Goal: Information Seeking & Learning: Compare options

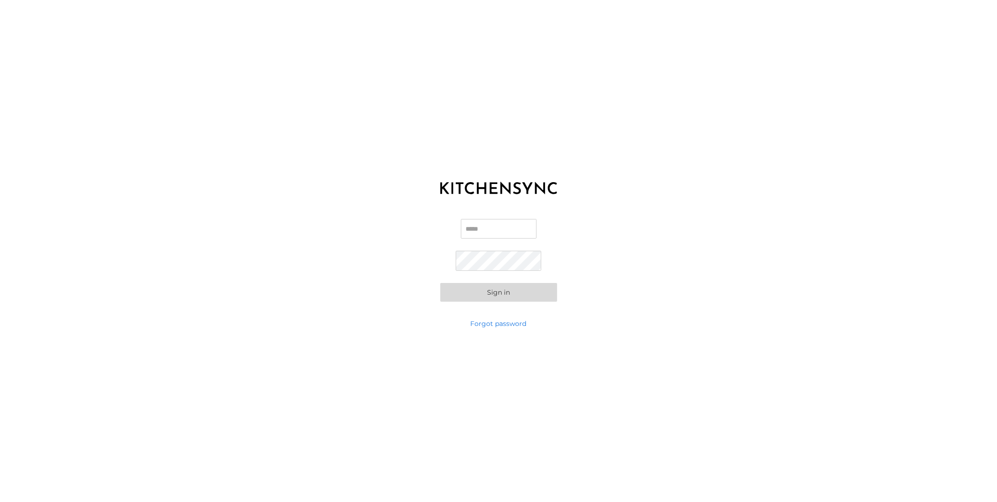
click at [484, 229] on input "Email" at bounding box center [499, 229] width 76 height 20
type input "**********"
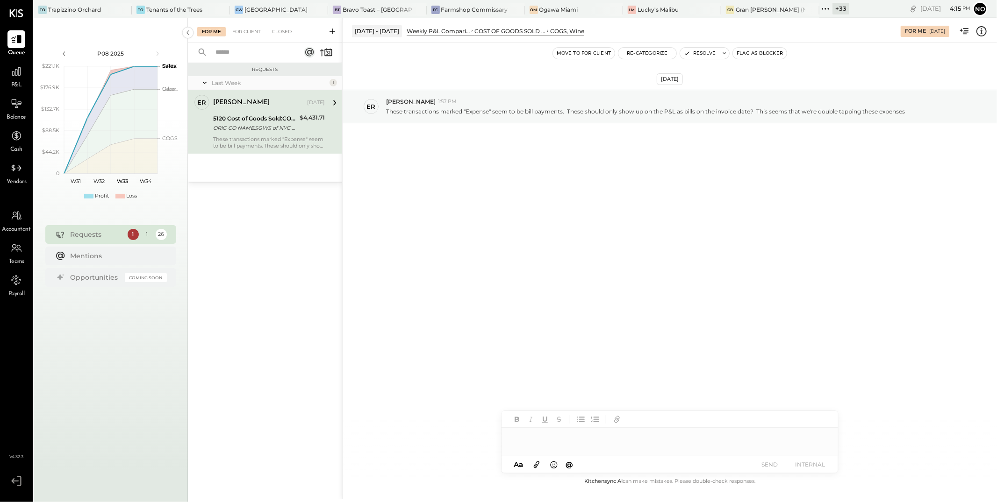
click at [819, 7] on icon at bounding box center [825, 9] width 12 height 12
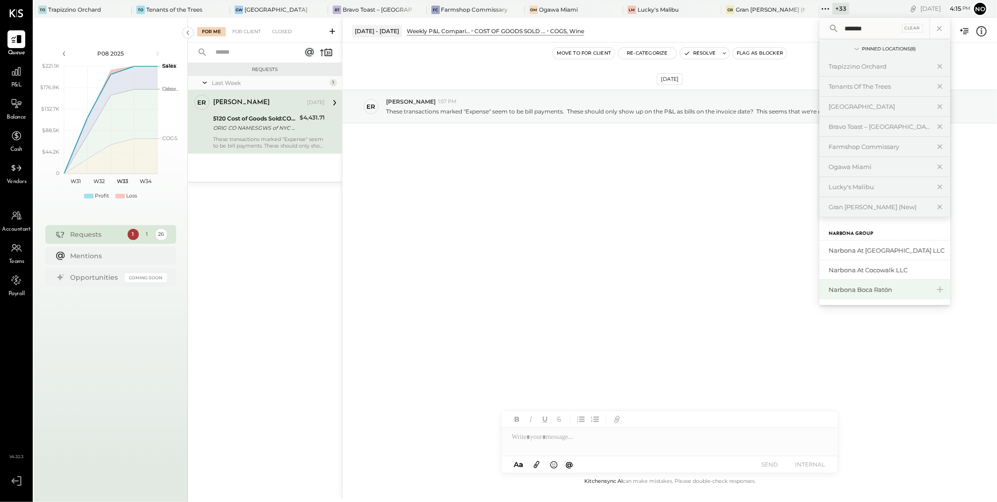
type input "*******"
click at [870, 293] on div "Narbona Boca Ratōn" at bounding box center [878, 290] width 101 height 9
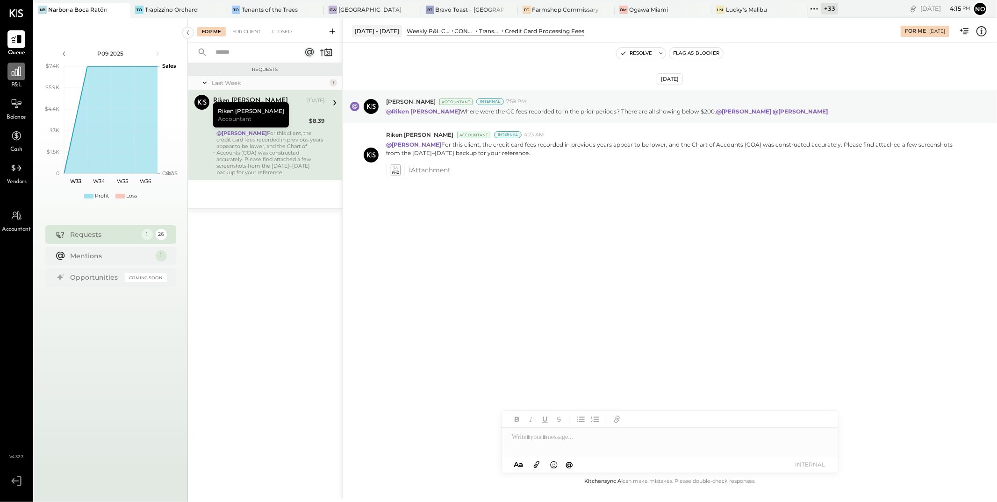
click at [15, 75] on icon at bounding box center [16, 71] width 9 height 9
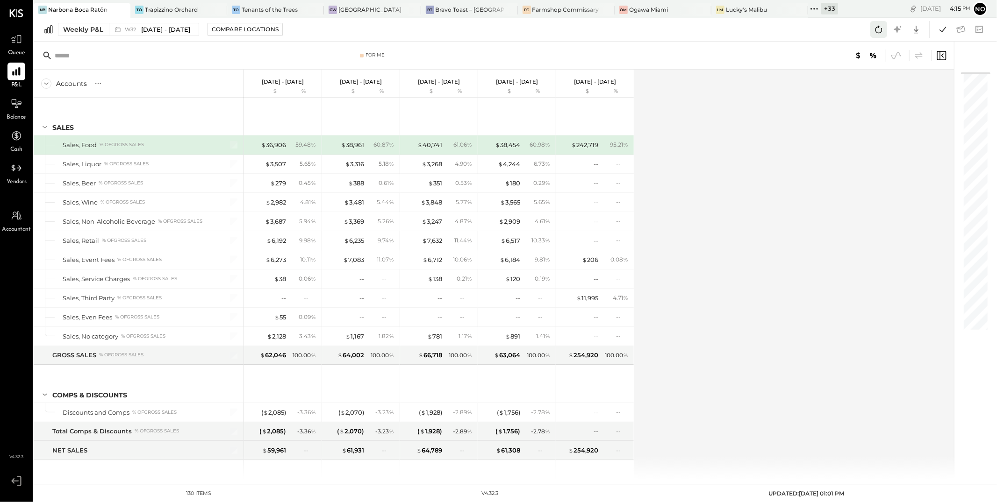
click at [878, 30] on icon at bounding box center [878, 29] width 12 height 12
click at [940, 31] on icon at bounding box center [942, 29] width 12 height 12
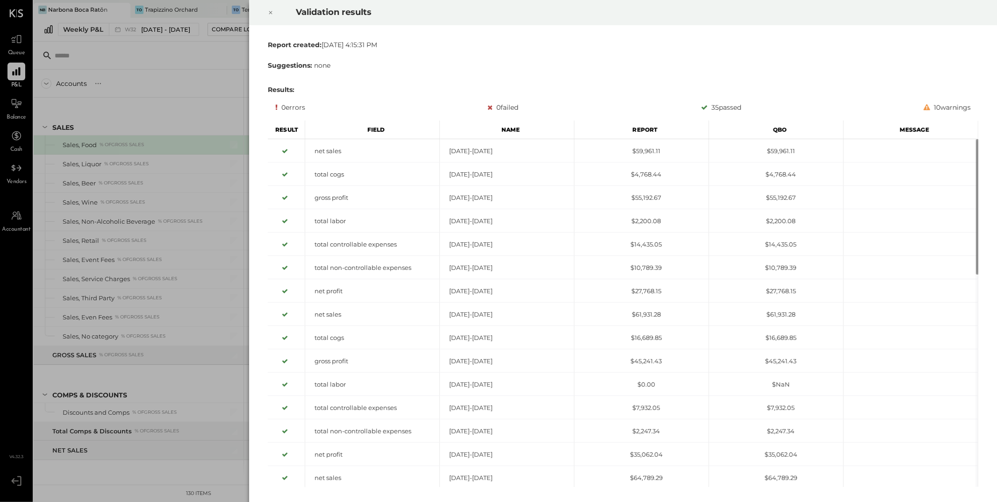
click at [270, 11] on icon at bounding box center [271, 12] width 6 height 11
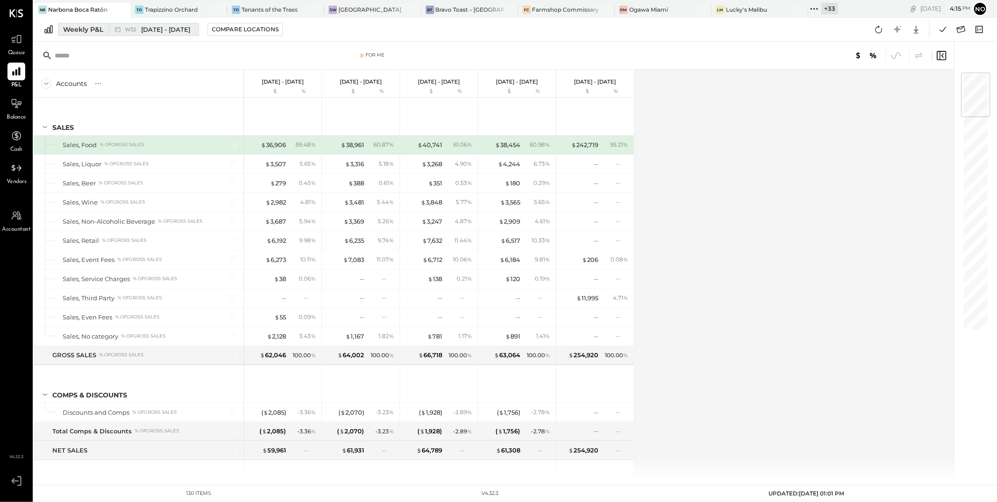
click at [151, 29] on span "[DATE] - [DATE]" at bounding box center [165, 29] width 49 height 9
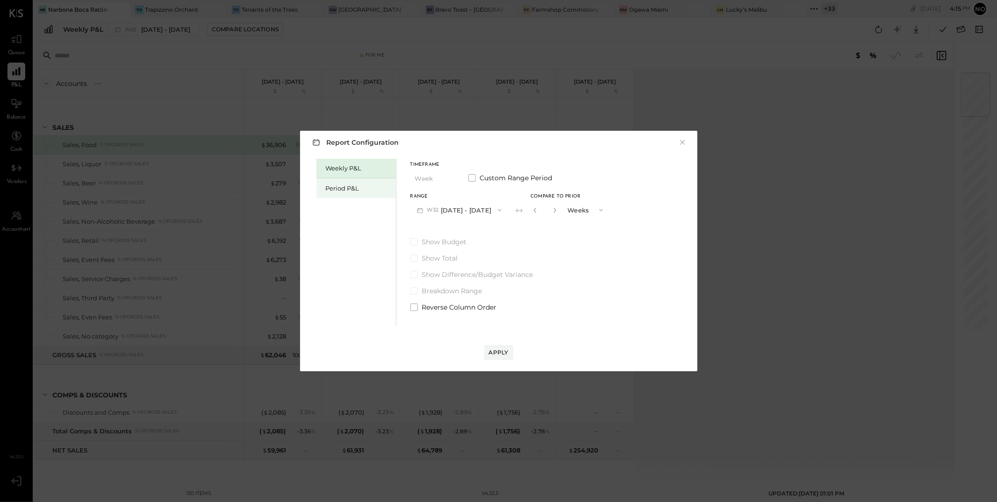
click at [343, 190] on div "Period P&L" at bounding box center [358, 188] width 65 height 9
click at [533, 210] on div "Compare" at bounding box center [533, 210] width 30 height 8
click at [557, 211] on icon "button" at bounding box center [554, 210] width 6 height 6
type input "*"
click at [500, 351] on div "Apply" at bounding box center [499, 353] width 20 height 8
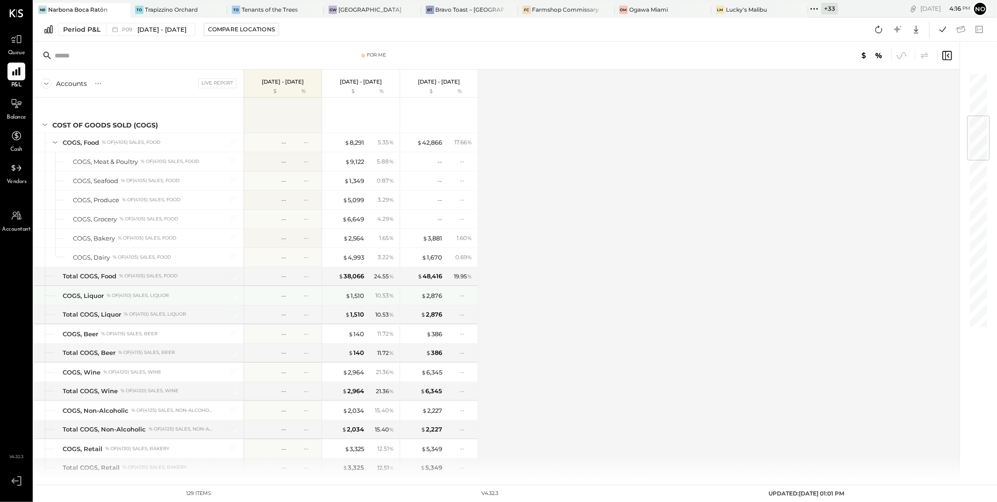
scroll to position [358, 0]
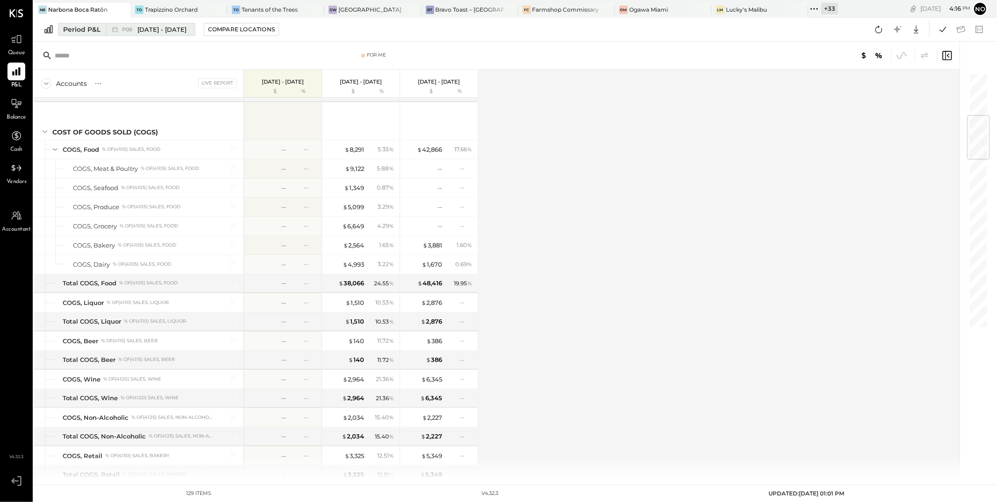
click at [173, 32] on span "[DATE] - [DATE]" at bounding box center [161, 29] width 49 height 9
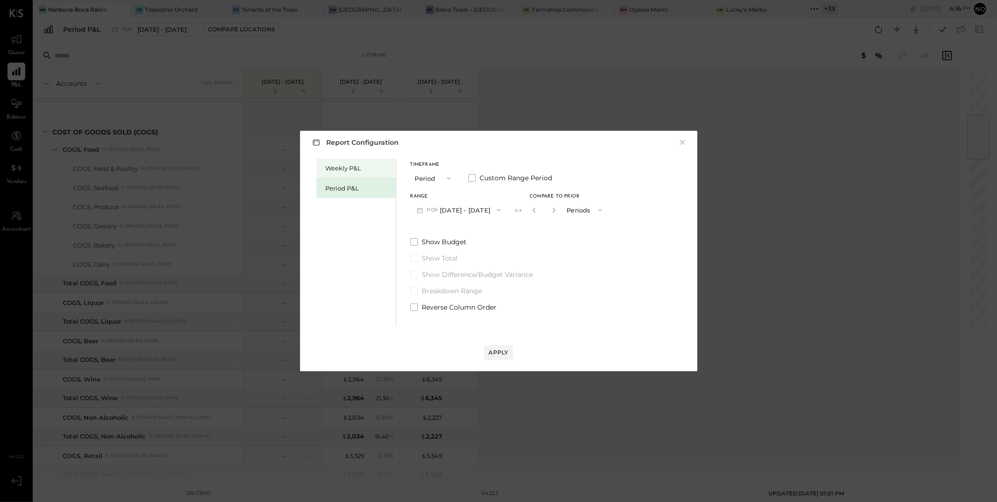
click at [355, 169] on div "Weekly P&L" at bounding box center [358, 168] width 65 height 9
click at [485, 208] on button "W33 [DATE] - [DATE]" at bounding box center [459, 209] width 98 height 17
click at [536, 212] on div "Compare" at bounding box center [534, 210] width 30 height 8
click at [554, 212] on icon "button" at bounding box center [555, 210] width 6 height 6
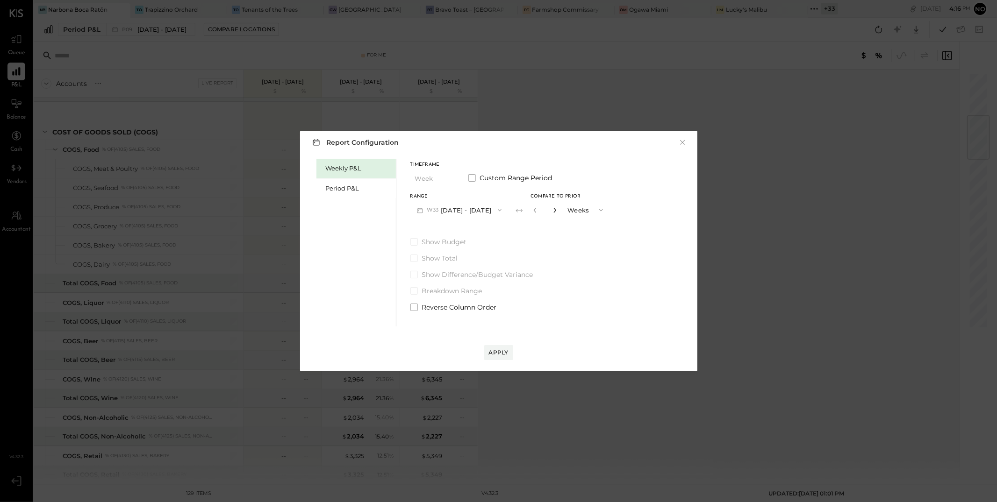
click at [554, 212] on icon "button" at bounding box center [555, 210] width 6 height 6
type input "*"
click at [501, 352] on div "Apply" at bounding box center [499, 353] width 20 height 8
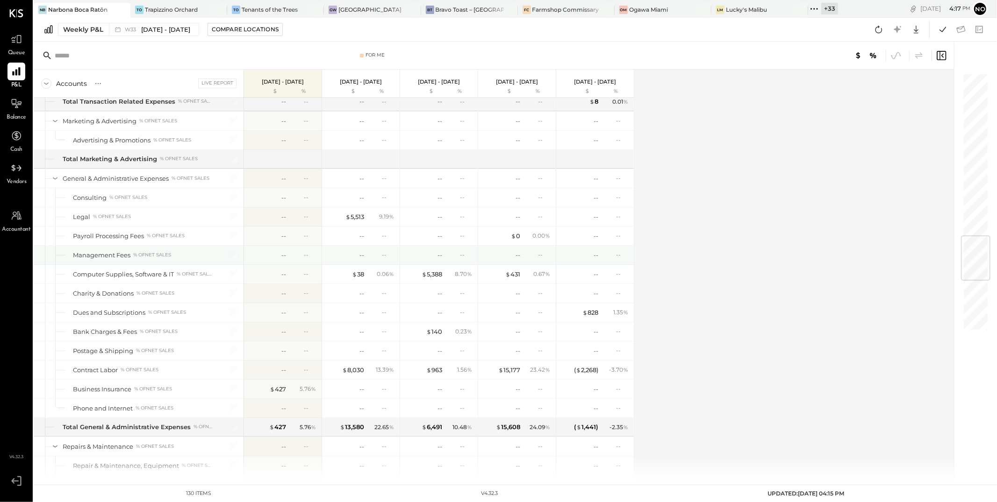
scroll to position [1323, 0]
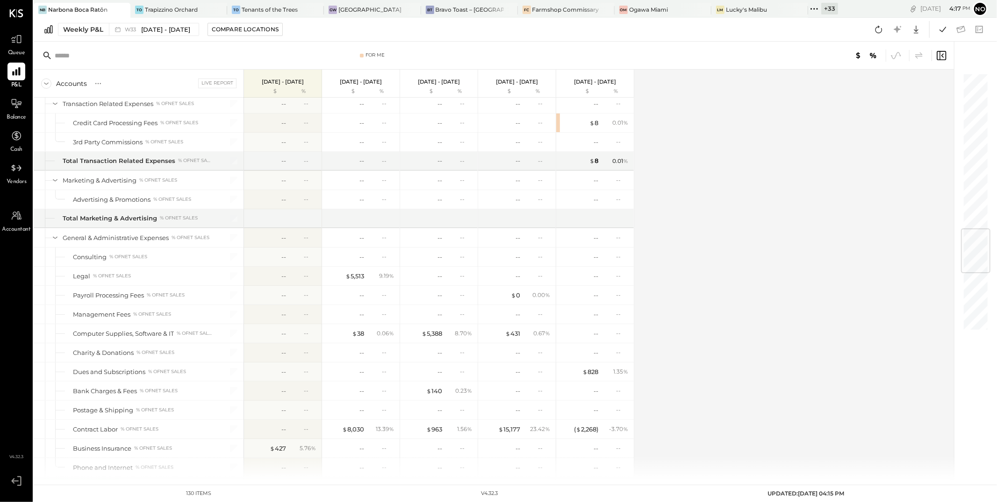
click at [816, 11] on icon at bounding box center [814, 9] width 12 height 12
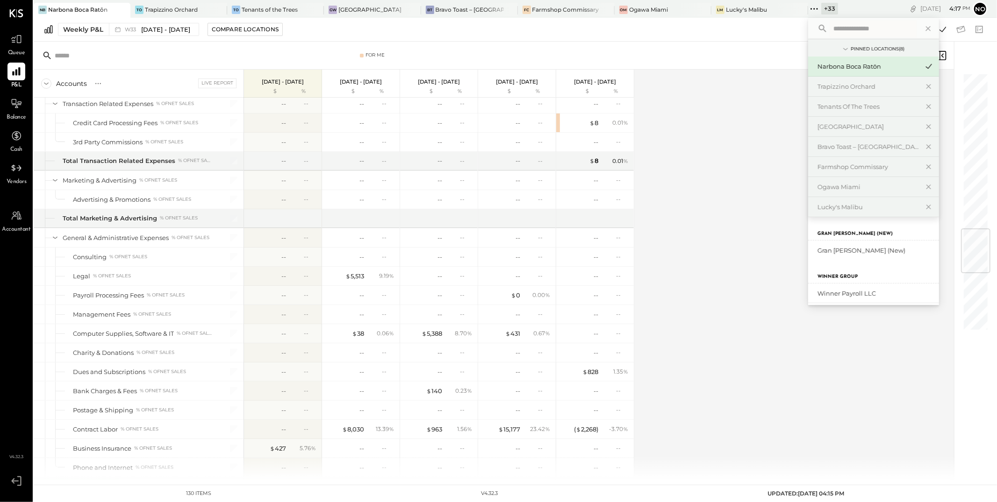
click at [844, 29] on input "text" at bounding box center [872, 28] width 87 height 17
type input "*"
type input "*******"
click at [863, 272] on div "Narbona at Cocowalk LLC" at bounding box center [867, 270] width 101 height 9
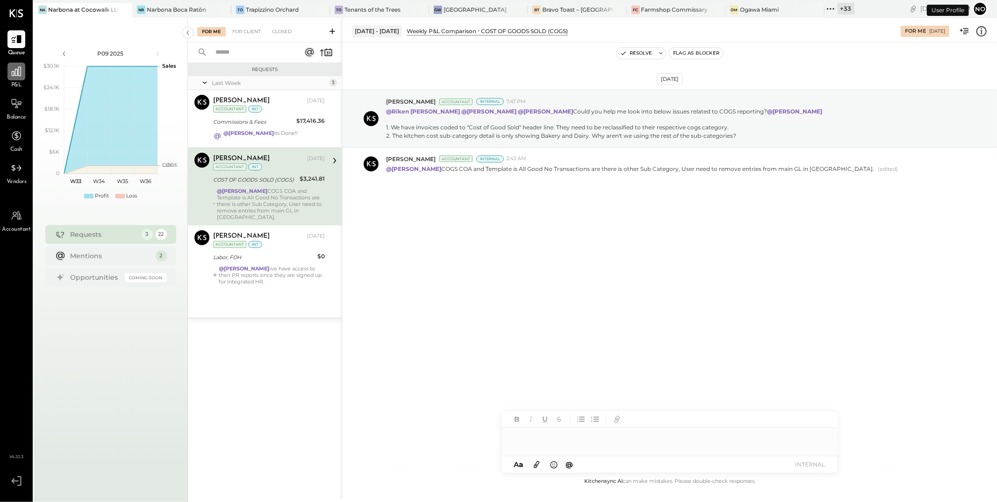
click at [21, 78] on div at bounding box center [16, 72] width 18 height 18
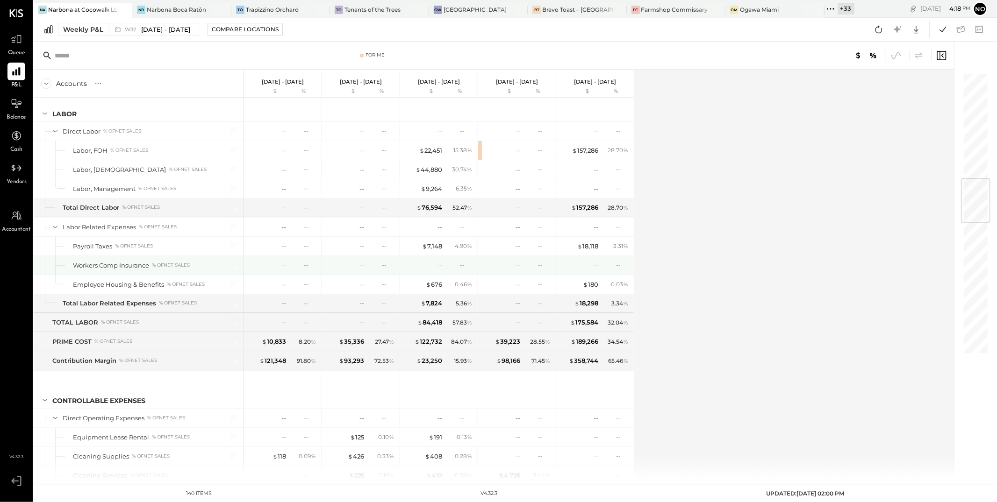
scroll to position [886, 0]
